Goal: Contribute content

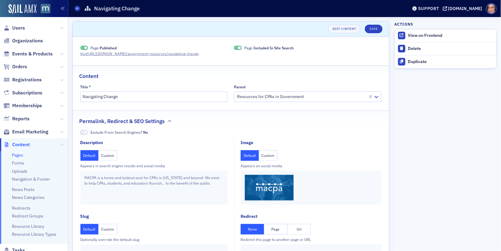
scroll to position [33, 0]
click at [105, 159] on button "Custom" at bounding box center [107, 155] width 19 height 11
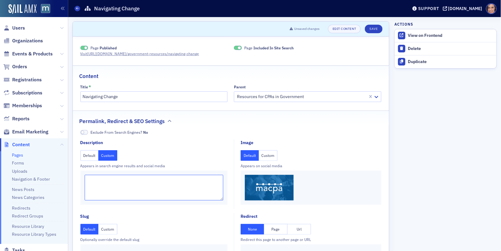
click at [114, 179] on textarea at bounding box center [154, 188] width 139 height 26
paste textarea "Whether you're exploring new career paths, seeking job opportunities, or hoping…"
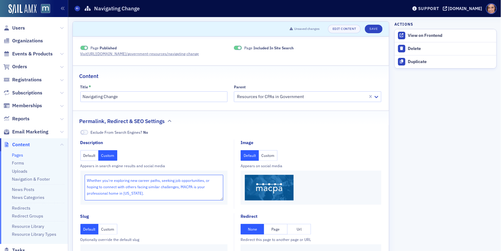
type textarea "Whether you're exploring new career paths, seeking job opportunities, or hoping…"
click at [325, 160] on div "Default Custom" at bounding box center [311, 155] width 141 height 11
click at [372, 30] on button "Save" at bounding box center [373, 29] width 17 height 9
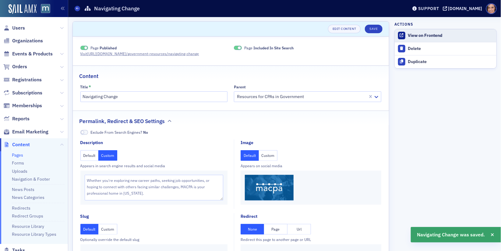
click at [422, 34] on div "View on Frontend" at bounding box center [450, 35] width 85 height 5
